Goal: Task Accomplishment & Management: Use online tool/utility

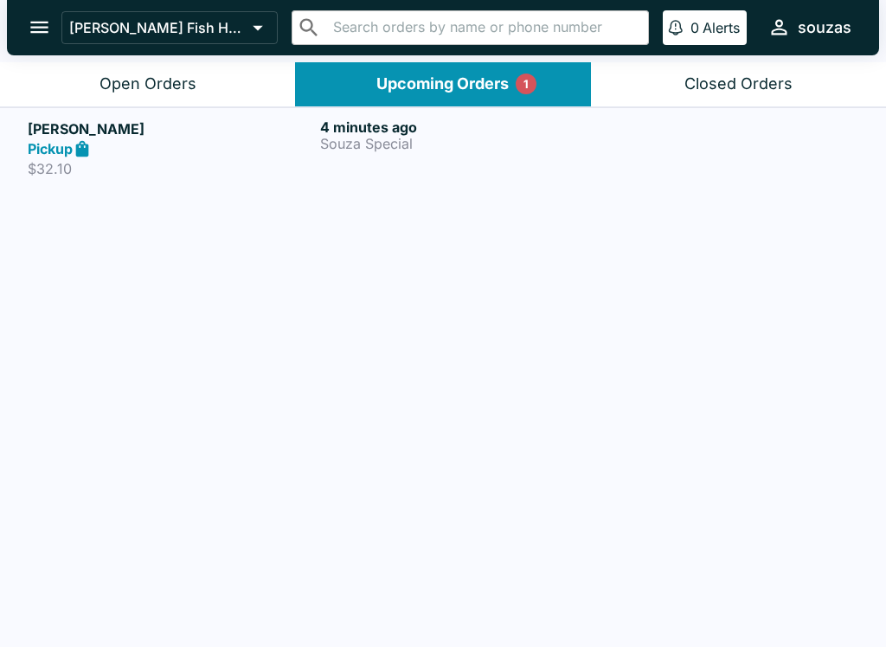
click at [485, 146] on p "Souza Special" at bounding box center [463, 144] width 286 height 16
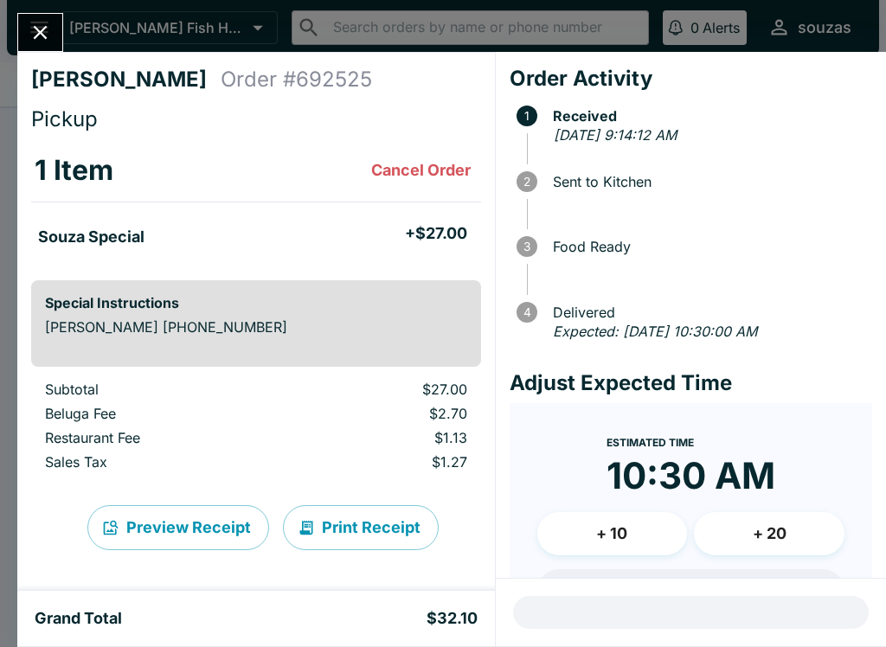
click at [48, 27] on icon "Close" at bounding box center [40, 32] width 23 height 23
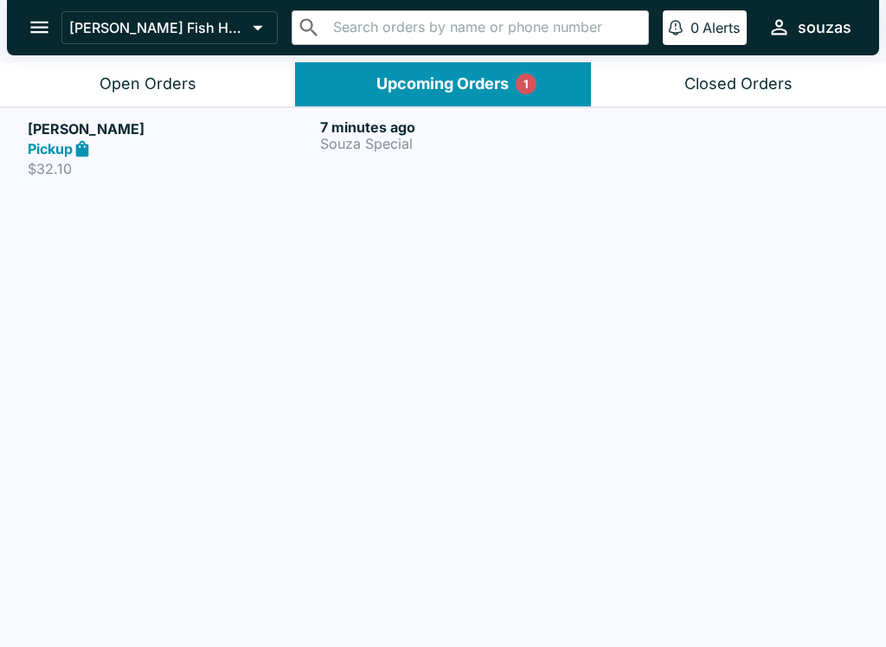
click at [200, 62] on button "Open Orders" at bounding box center [147, 84] width 295 height 44
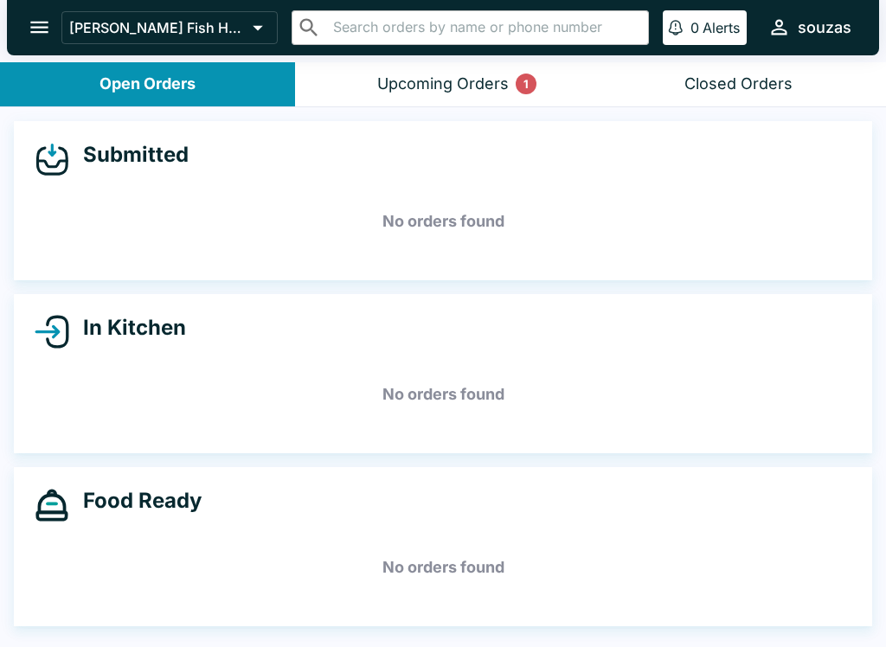
click at [404, 94] on button "Upcoming Orders 1" at bounding box center [442, 84] width 295 height 44
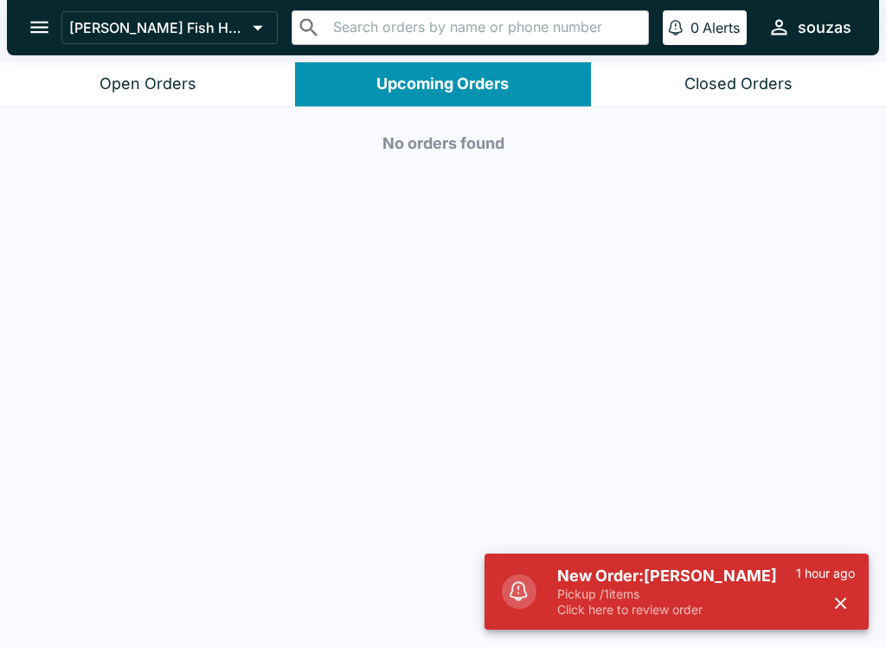
click at [645, 602] on p "Pickup / 1 items" at bounding box center [676, 595] width 239 height 16
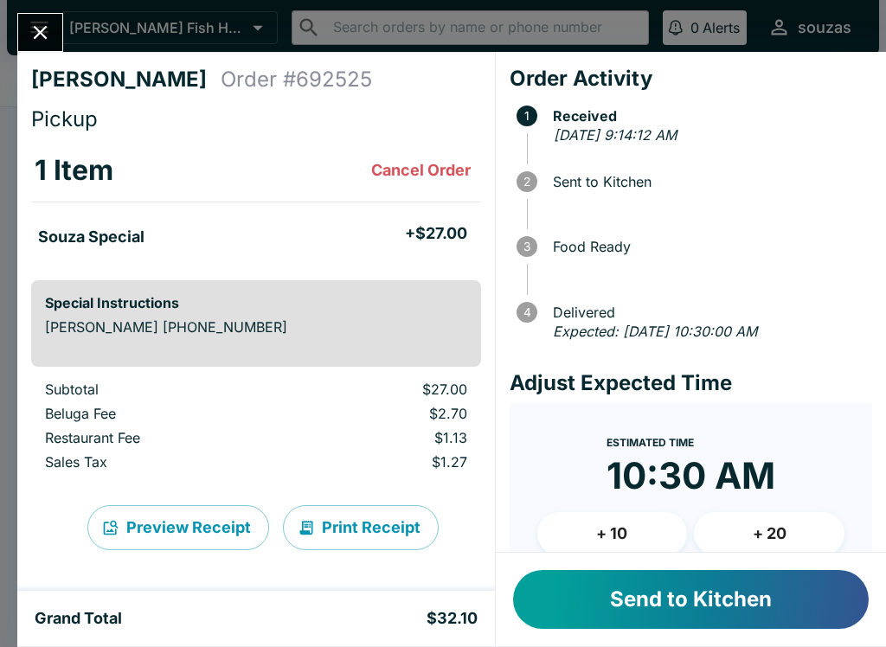
click at [674, 604] on button "Send to Kitchen" at bounding box center [691, 599] width 356 height 59
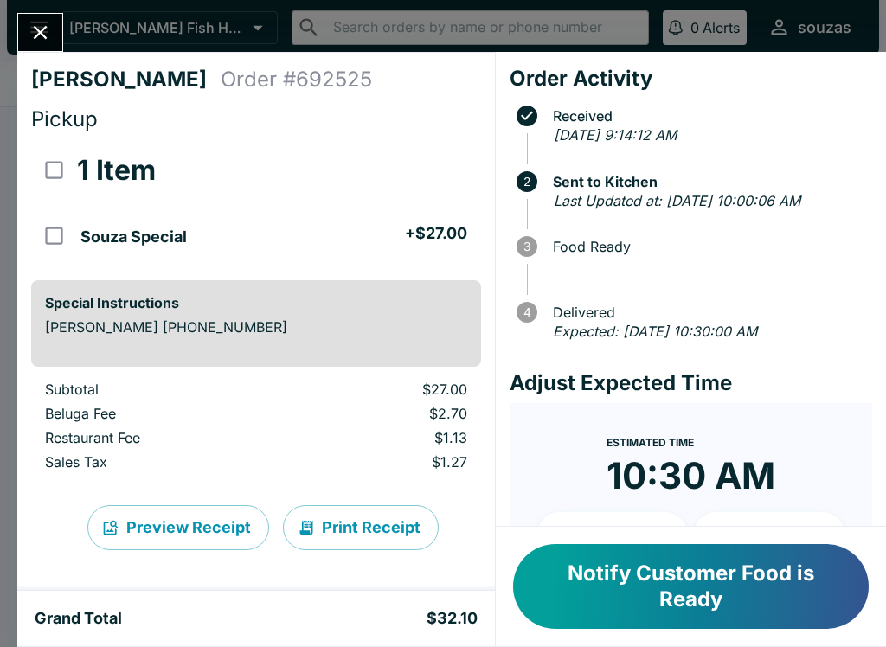
click at [46, 25] on icon "Close" at bounding box center [40, 32] width 23 height 23
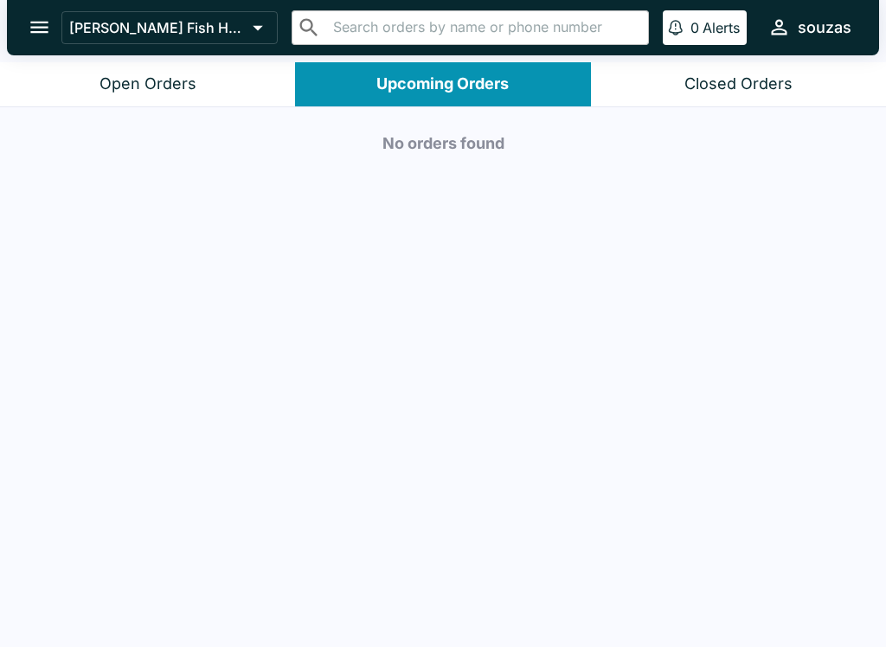
click at [214, 78] on button "Open Orders" at bounding box center [147, 84] width 295 height 44
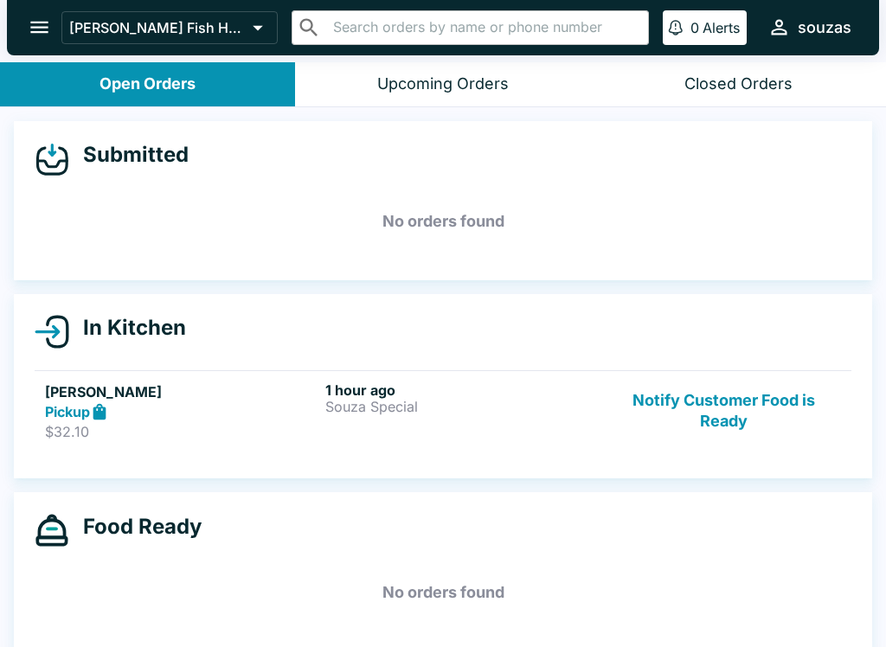
click at [717, 385] on button "Notify Customer Food is Ready" at bounding box center [724, 412] width 235 height 60
